Goal: Obtain resource: Download file/media

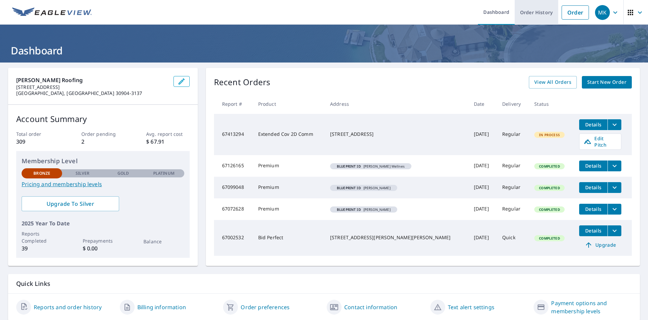
click at [532, 10] on link "Order History" at bounding box center [537, 12] width 44 height 25
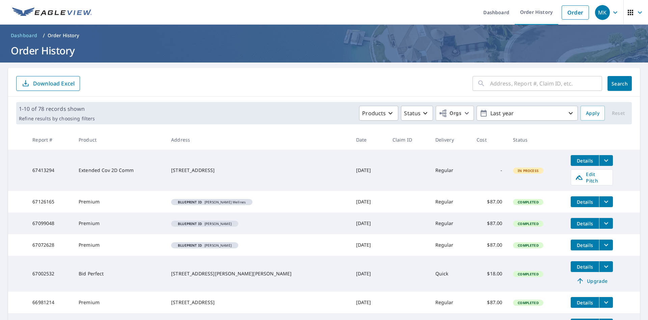
click at [526, 86] on input "text" at bounding box center [546, 83] width 112 height 19
type input "[PERSON_NAME]"
click button "Search" at bounding box center [620, 83] width 24 height 15
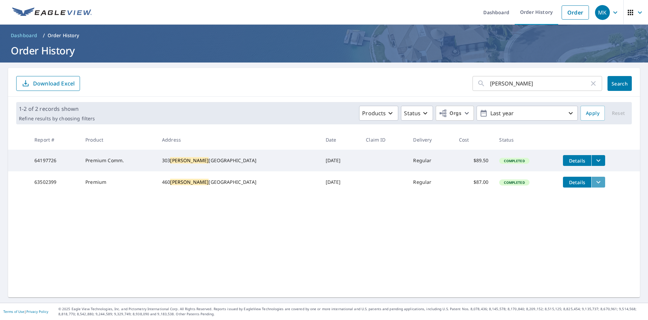
click at [594, 186] on icon "filesDropdownBtn-63502399" at bounding box center [598, 182] width 8 height 8
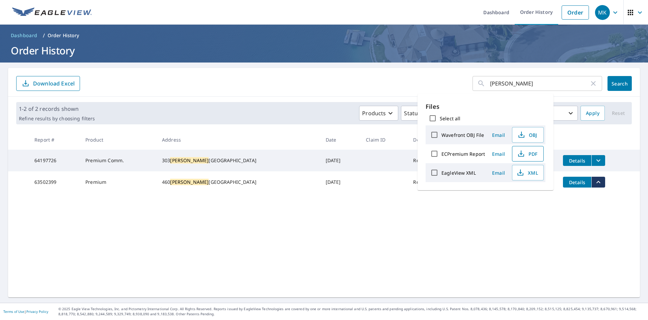
click at [530, 153] on span "PDF" at bounding box center [527, 154] width 22 height 8
